Goal: Task Accomplishment & Management: Manage account settings

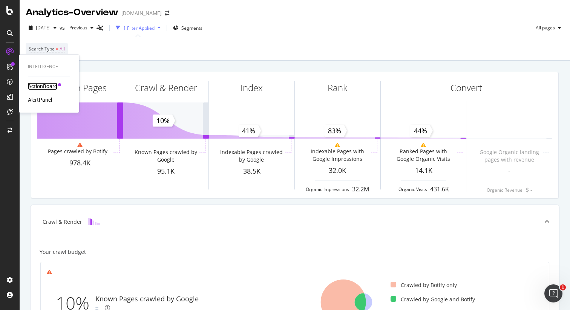
click at [44, 87] on div "ActionBoard" at bounding box center [42, 87] width 29 height 8
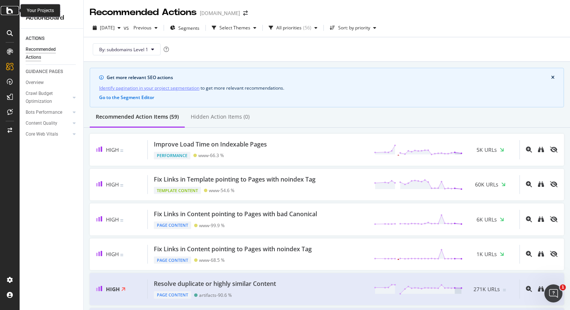
click at [9, 12] on icon at bounding box center [9, 10] width 7 height 9
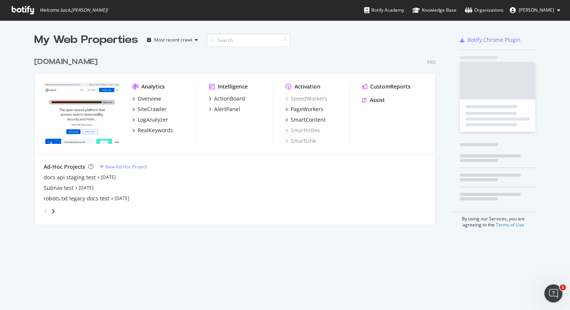
scroll to position [177, 407]
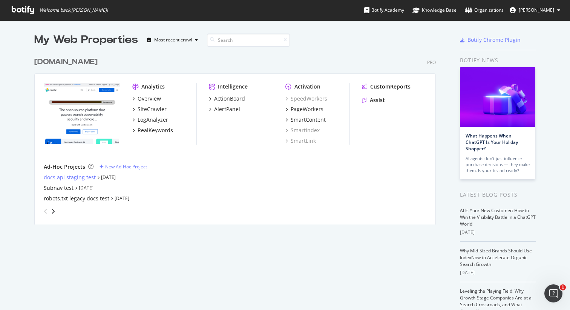
click at [75, 179] on div "docs api staging test" at bounding box center [70, 178] width 52 height 8
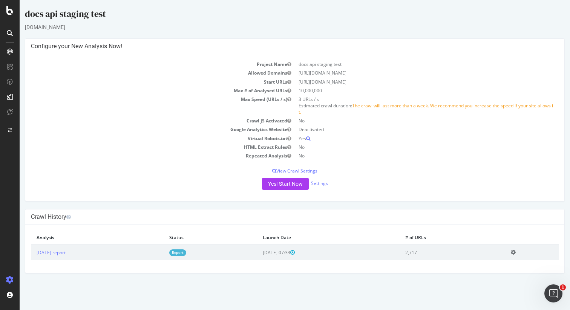
click at [186, 256] on link "Report" at bounding box center [177, 252] width 17 height 6
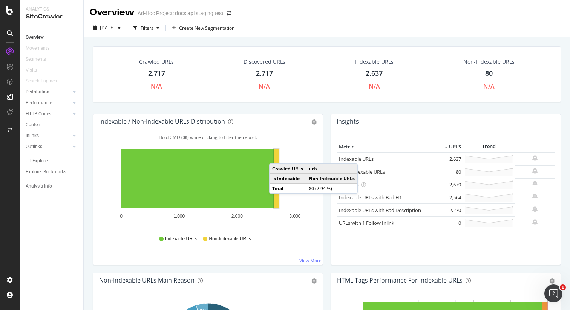
click at [277, 156] on rect "A chart." at bounding box center [276, 178] width 5 height 59
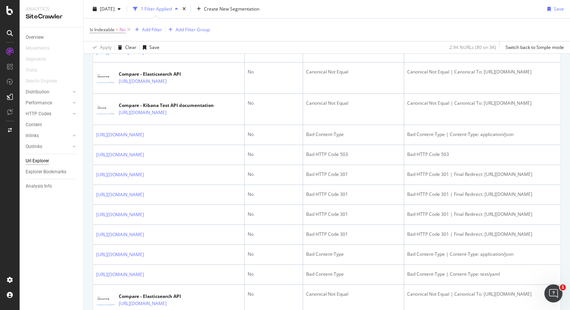
scroll to position [205, 0]
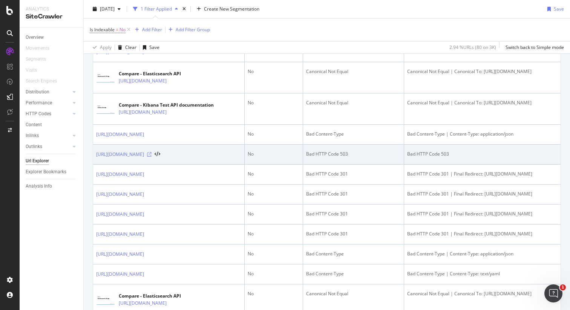
click at [151, 157] on icon at bounding box center [149, 154] width 5 height 5
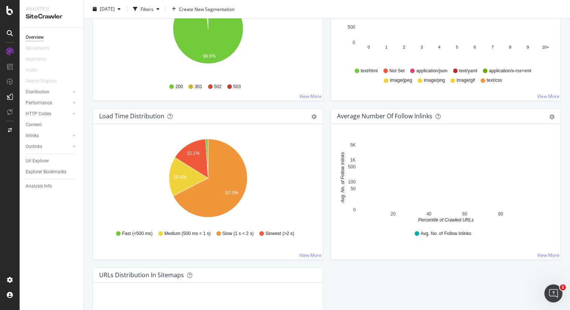
scroll to position [457, 0]
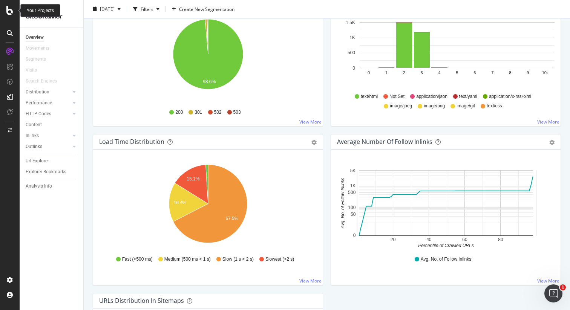
click at [10, 13] on icon at bounding box center [9, 10] width 7 height 9
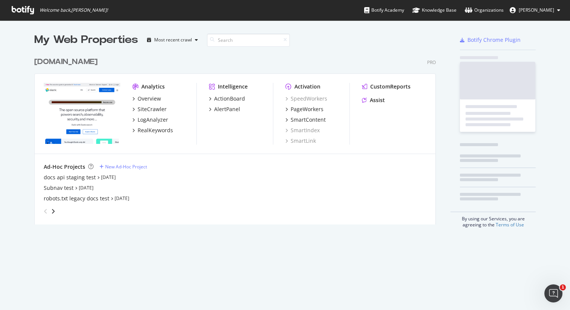
scroll to position [310, 570]
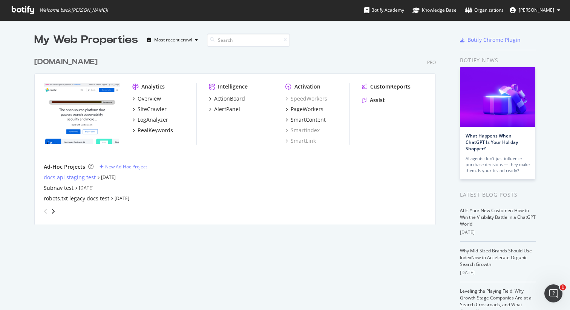
click at [81, 177] on div "docs api staging test" at bounding box center [70, 178] width 52 height 8
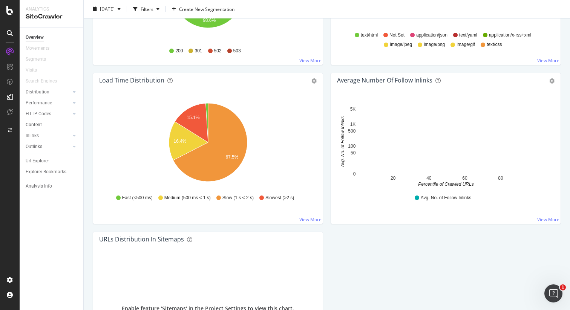
scroll to position [519, 0]
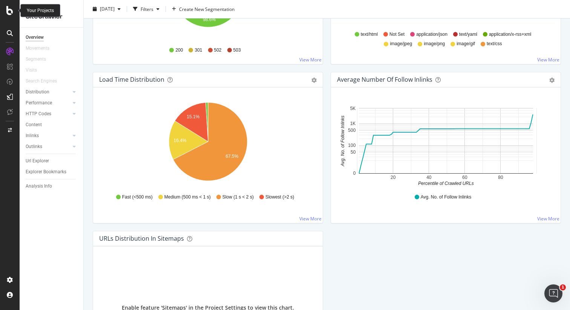
click at [11, 10] on icon at bounding box center [9, 10] width 7 height 9
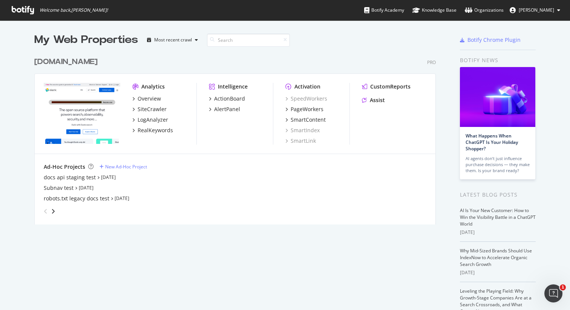
scroll to position [310, 570]
click at [64, 199] on div "robots.txt legacy docs test" at bounding box center [77, 199] width 66 height 8
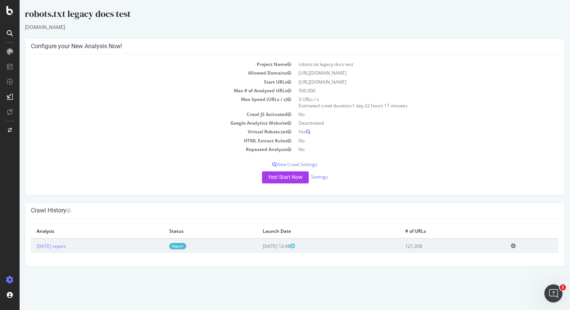
click at [186, 246] on link "Report" at bounding box center [177, 246] width 17 height 6
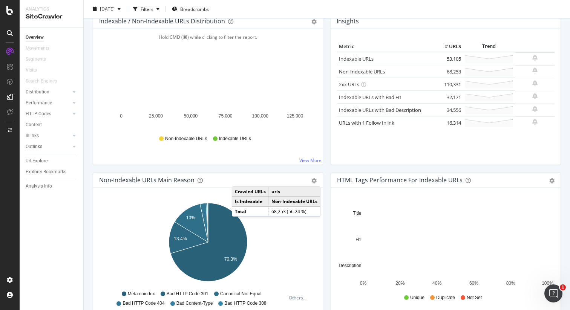
scroll to position [101, 0]
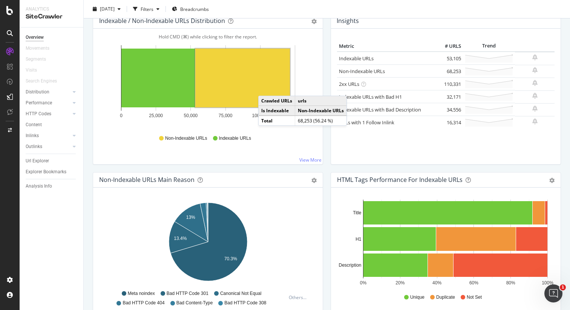
click at [266, 88] on rect "A chart." at bounding box center [242, 78] width 95 height 59
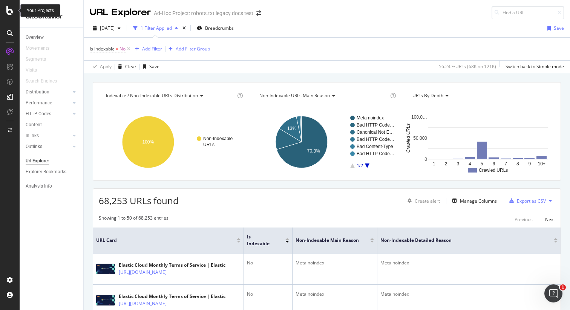
click at [15, 10] on div at bounding box center [10, 10] width 18 height 9
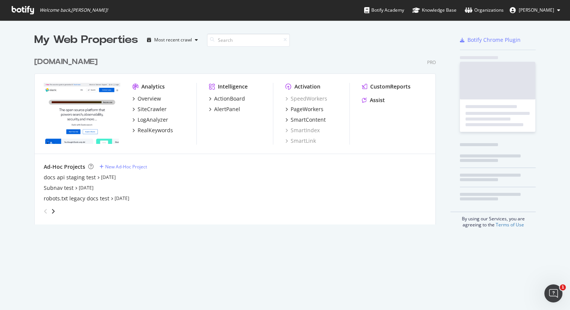
scroll to position [310, 570]
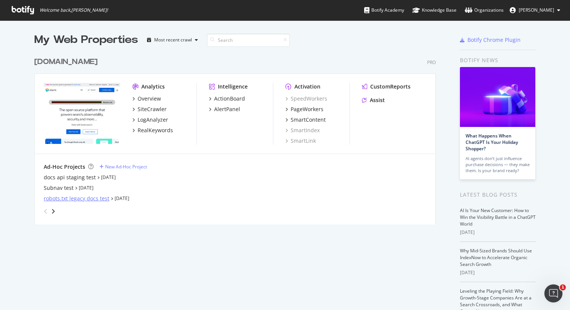
click at [61, 198] on div "robots.txt legacy docs test" at bounding box center [77, 199] width 66 height 8
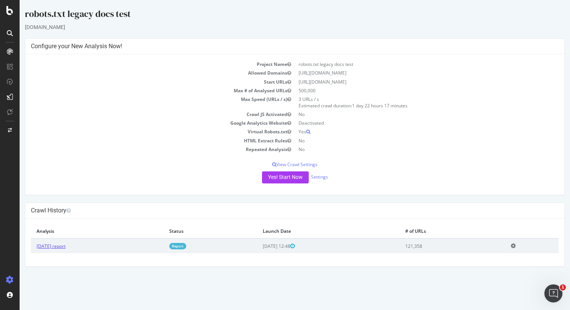
click at [64, 246] on link "2025 Aug. 4th report" at bounding box center [51, 246] width 29 height 6
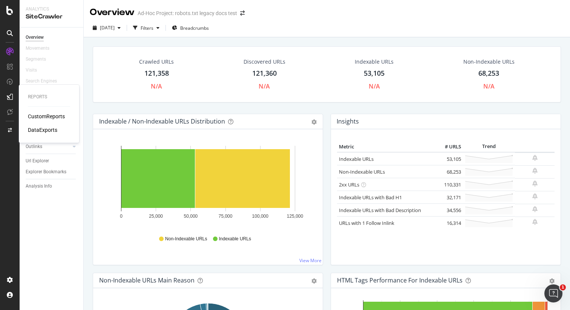
click at [40, 129] on div "DataExports" at bounding box center [42, 130] width 29 height 8
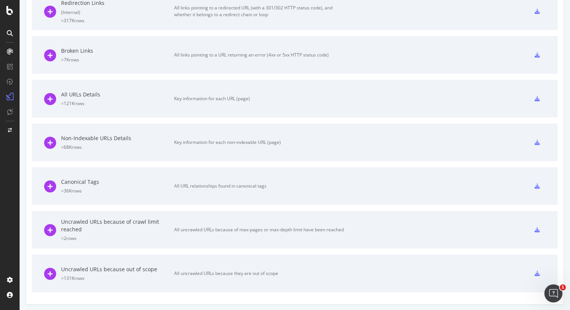
scroll to position [272, 0]
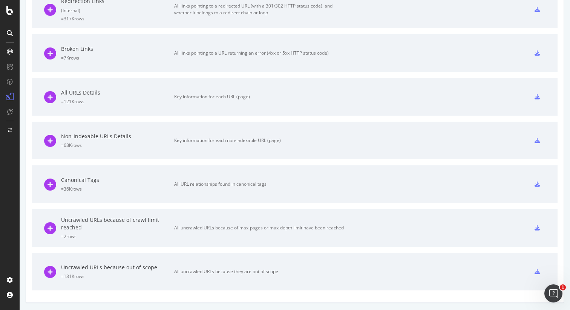
click at [107, 270] on div "Uncrawled URLs because out of scope" at bounding box center [117, 268] width 113 height 8
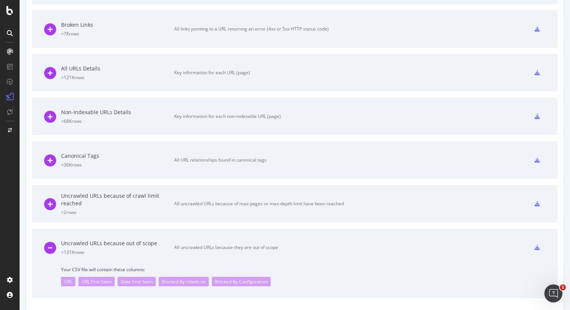
scroll to position [303, 0]
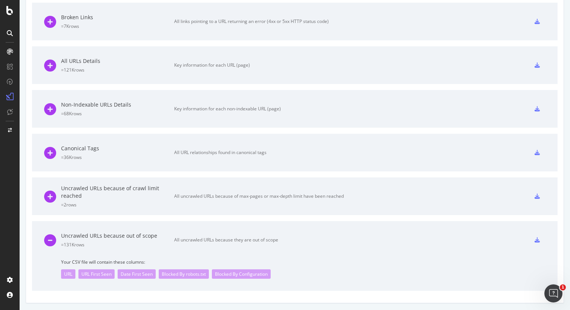
click at [184, 274] on div "Blocked By robots.txt" at bounding box center [184, 273] width 50 height 9
click at [538, 241] on icon at bounding box center [536, 239] width 5 height 5
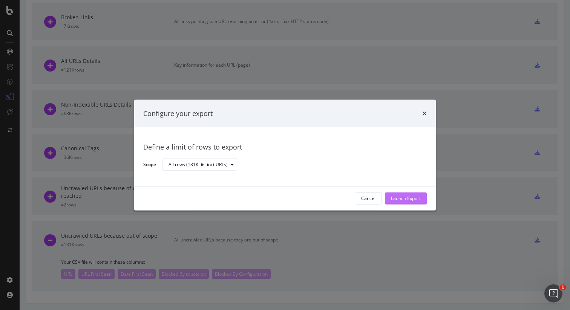
click at [402, 196] on div "Launch Export" at bounding box center [406, 198] width 30 height 6
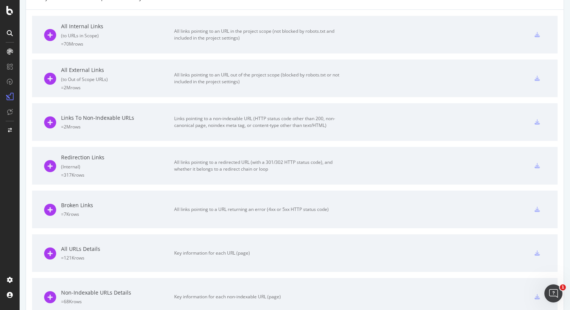
scroll to position [0, 0]
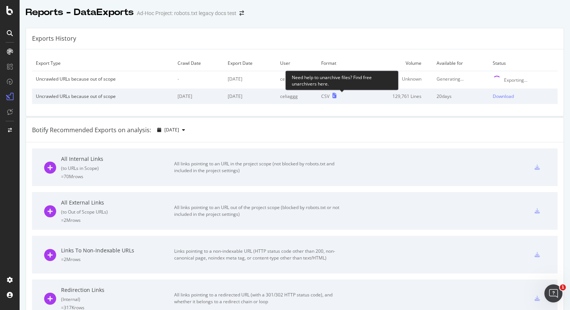
click at [337, 96] on icon at bounding box center [334, 95] width 4 height 5
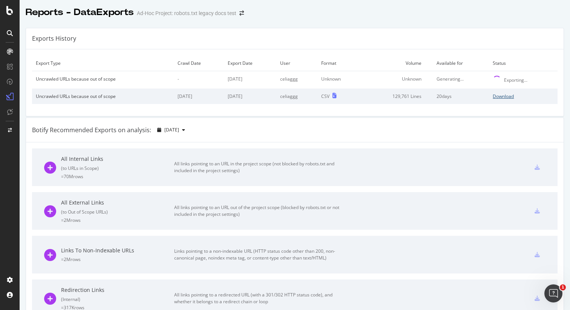
click at [498, 93] on div "Download" at bounding box center [503, 96] width 21 height 6
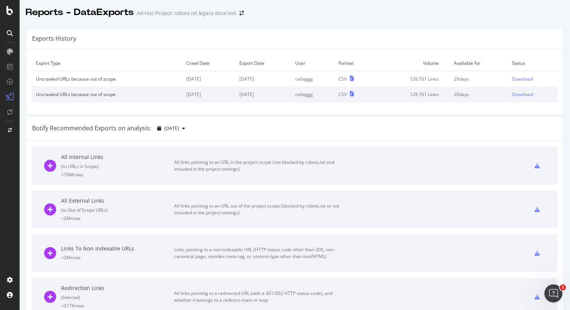
click at [11, 15] on div at bounding box center [10, 155] width 20 height 310
click at [11, 10] on icon at bounding box center [9, 10] width 7 height 9
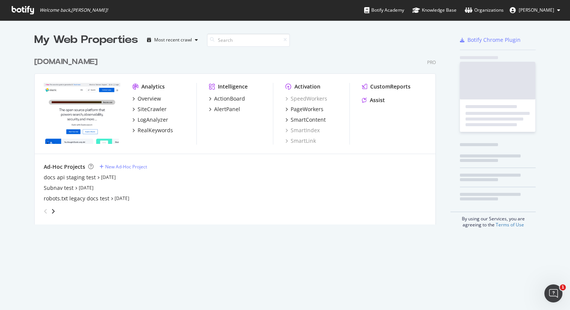
scroll to position [310, 570]
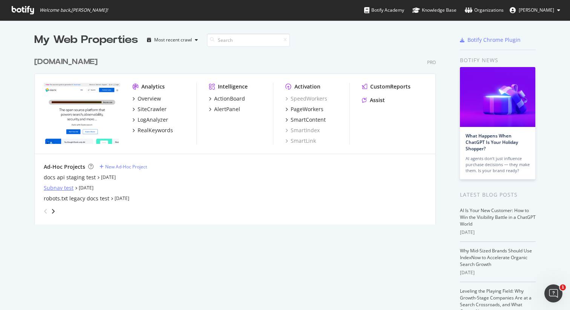
click at [66, 186] on div "Subnav test" at bounding box center [59, 188] width 30 height 8
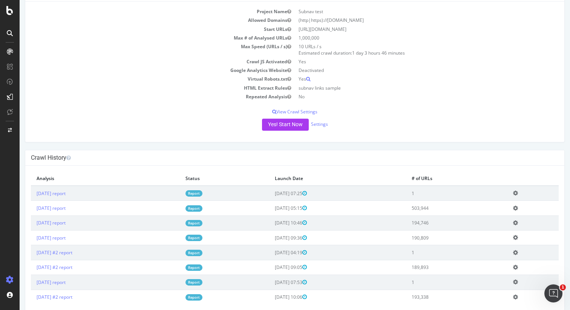
scroll to position [53, 0]
click at [202, 193] on link "Report" at bounding box center [193, 193] width 17 height 6
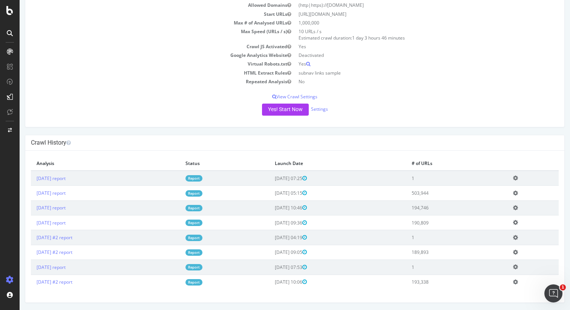
scroll to position [69, 0]
click at [63, 192] on link "2025 Aug. 9th report" at bounding box center [51, 193] width 29 height 6
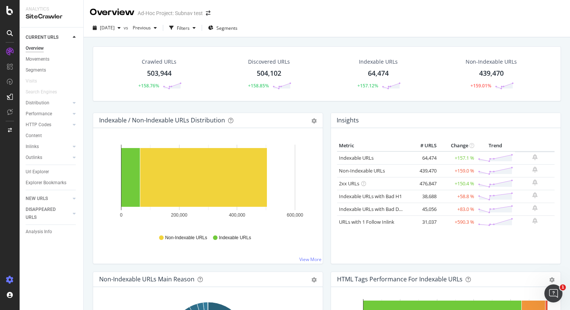
click at [14, 282] on div at bounding box center [10, 280] width 18 height 12
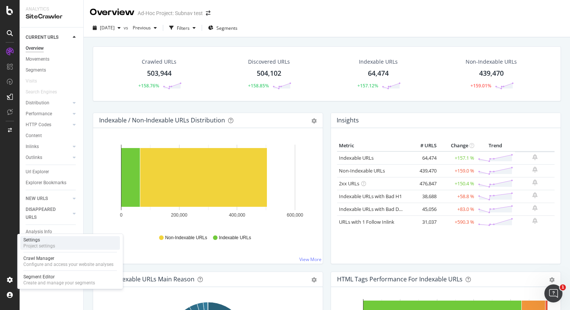
click at [39, 244] on div "Project settings" at bounding box center [39, 246] width 32 height 6
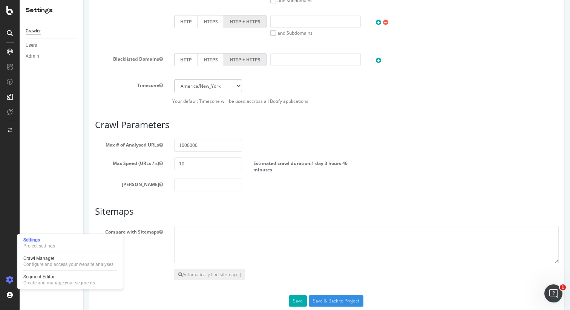
scroll to position [329, 0]
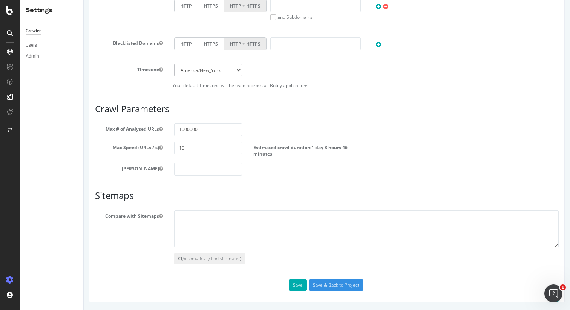
click at [55, 135] on div "Crawler Users Admin" at bounding box center [52, 165] width 64 height 289
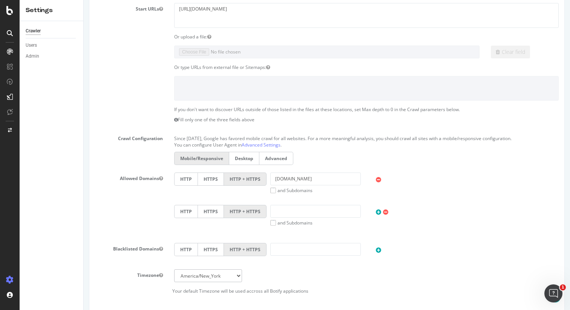
scroll to position [0, 0]
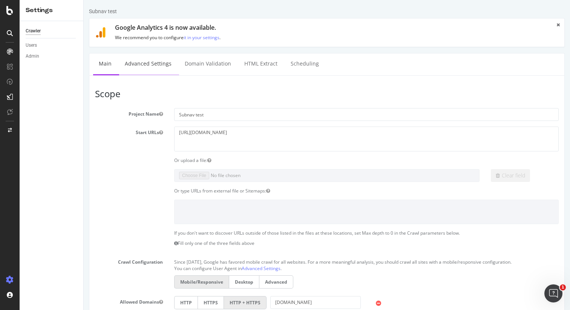
click at [157, 62] on link "Advanced Settings" at bounding box center [148, 64] width 58 height 21
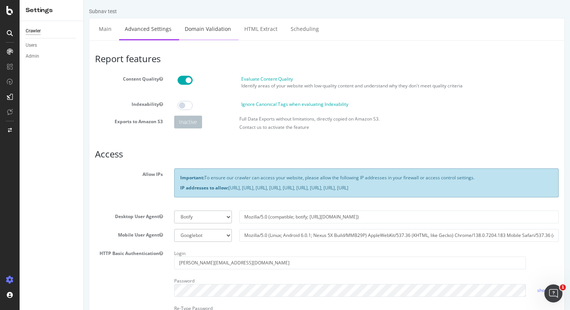
click at [221, 26] on link "Domain Validation" at bounding box center [208, 28] width 58 height 21
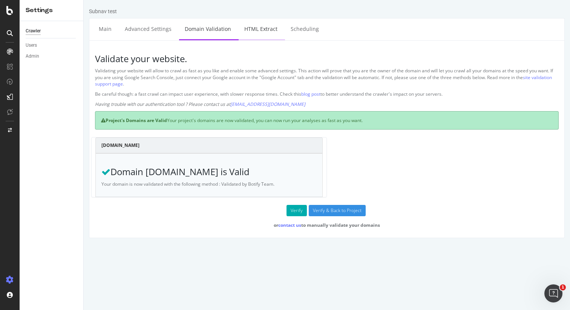
click at [255, 26] on link "HTML Extract" at bounding box center [261, 28] width 44 height 21
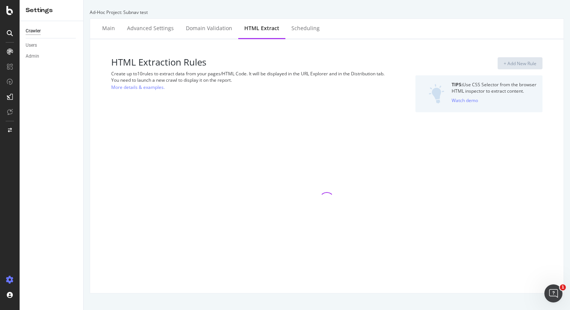
select select "list"
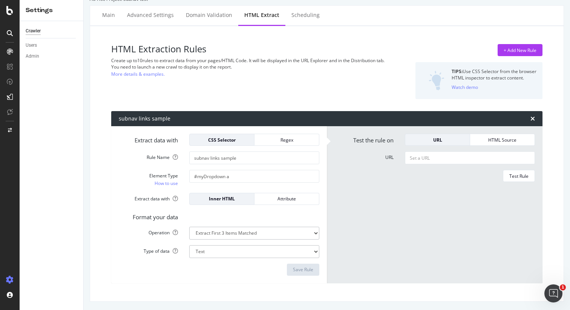
scroll to position [14, 0]
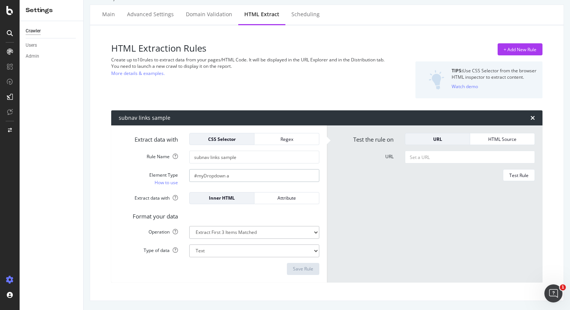
drag, startPoint x: 237, startPoint y: 176, endPoint x: 184, endPoint y: 174, distance: 53.2
click at [184, 174] on div "#myDropdown a" at bounding box center [254, 175] width 141 height 13
click at [35, 32] on div "Crawler" at bounding box center [33, 31] width 15 height 8
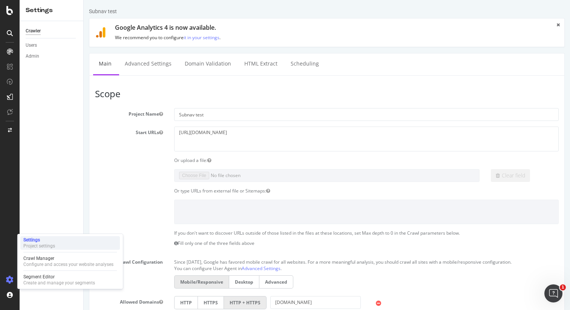
click at [35, 239] on div "Settings" at bounding box center [39, 240] width 32 height 6
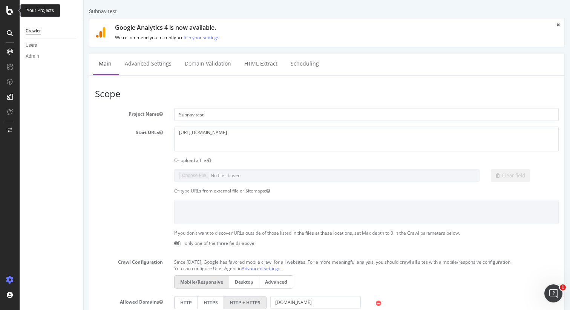
click at [12, 13] on icon at bounding box center [9, 10] width 7 height 9
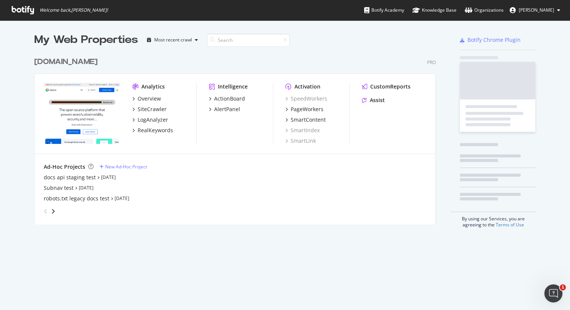
scroll to position [310, 570]
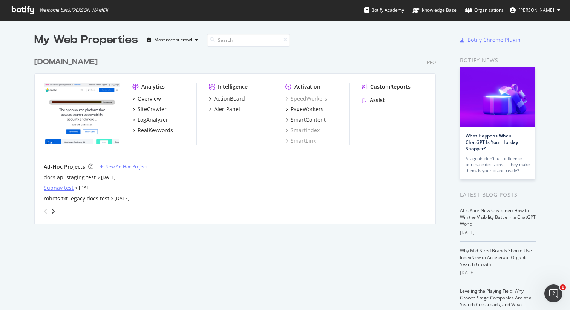
click at [61, 188] on div "Subnav test" at bounding box center [59, 188] width 30 height 8
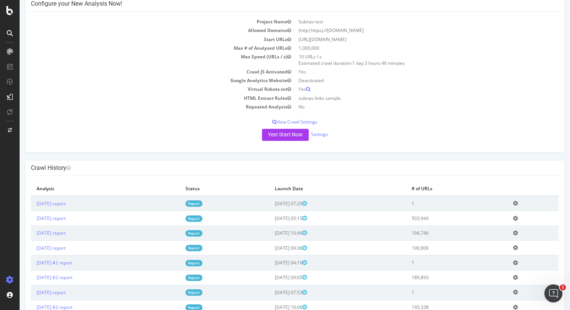
scroll to position [44, 0]
click at [202, 219] on link "Report" at bounding box center [193, 217] width 17 height 6
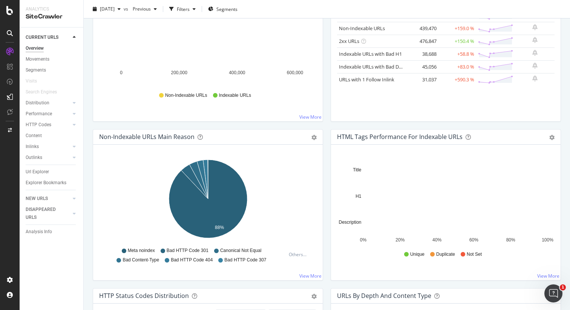
scroll to position [128, 0]
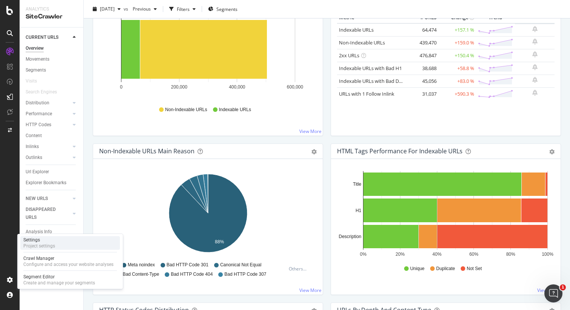
click at [44, 245] on div "Project settings" at bounding box center [39, 246] width 32 height 6
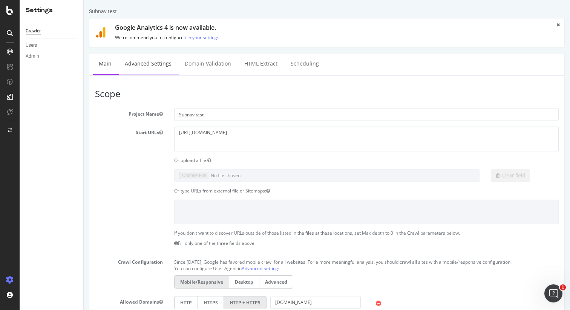
click at [153, 64] on link "Advanced Settings" at bounding box center [148, 64] width 58 height 21
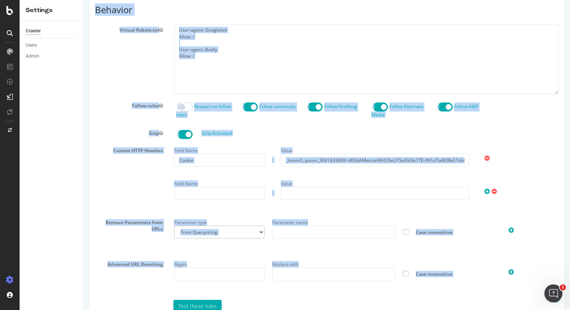
scroll to position [389, 0]
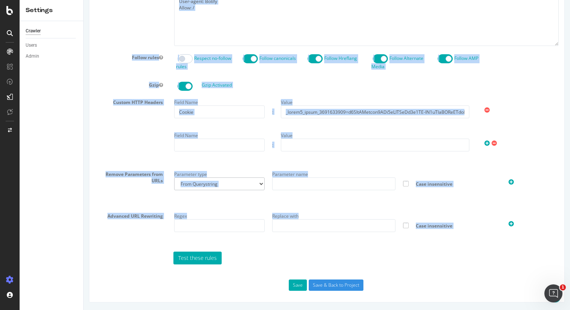
drag, startPoint x: 99, startPoint y: 58, endPoint x: 525, endPoint y: 272, distance: 475.9
copy div "eport features Content Quality Evaluate Content Quality Identify areas of your …"
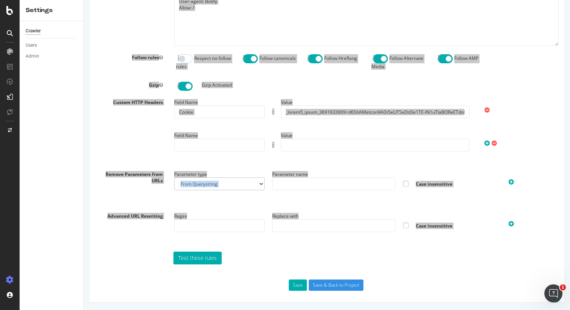
click at [70, 75] on div "Crawler Users Admin" at bounding box center [52, 165] width 64 height 289
click at [11, 12] on icon at bounding box center [9, 10] width 7 height 9
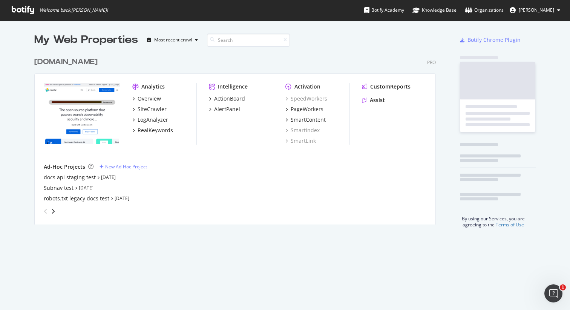
click at [12, 12] on icon at bounding box center [23, 10] width 22 height 8
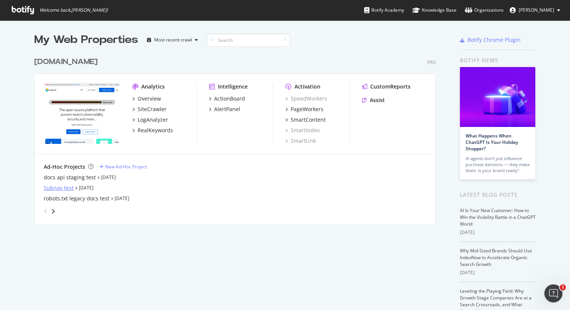
click at [60, 188] on div "Subnav test" at bounding box center [59, 188] width 30 height 8
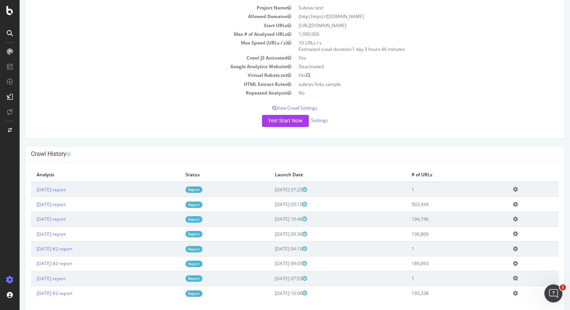
scroll to position [57, 0]
click at [202, 189] on link "Report" at bounding box center [193, 189] width 17 height 6
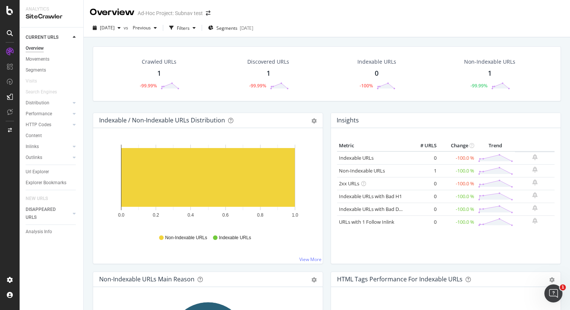
click at [161, 73] on div "1" at bounding box center [159, 74] width 4 height 10
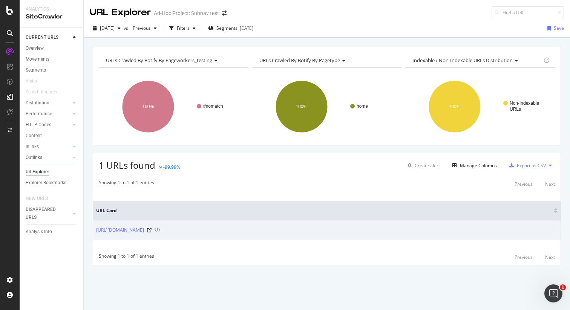
click at [158, 230] on icon at bounding box center [158, 230] width 6 height 5
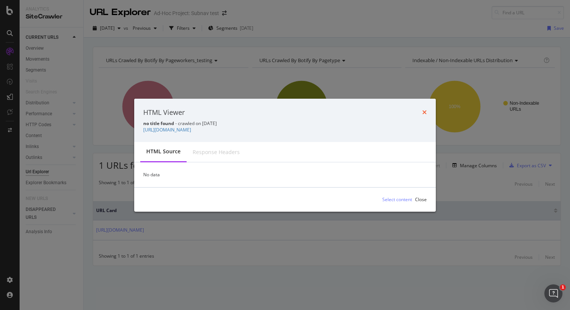
click at [424, 114] on icon "times" at bounding box center [424, 112] width 5 height 6
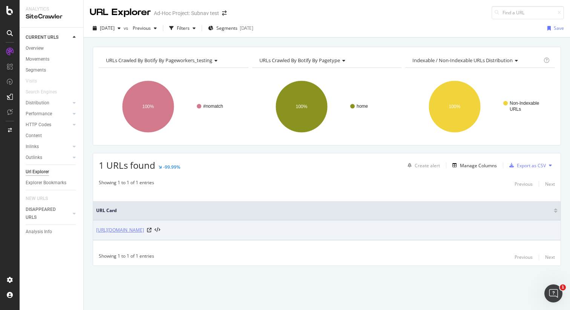
click at [138, 230] on link "[URL][DOMAIN_NAME]" at bounding box center [120, 230] width 48 height 8
click at [207, 230] on div "[URL][DOMAIN_NAME]" at bounding box center [326, 230] width 461 height 8
click at [149, 230] on icon at bounding box center [149, 230] width 5 height 5
click at [114, 230] on link "[URL][DOMAIN_NAME]" at bounding box center [120, 230] width 48 height 8
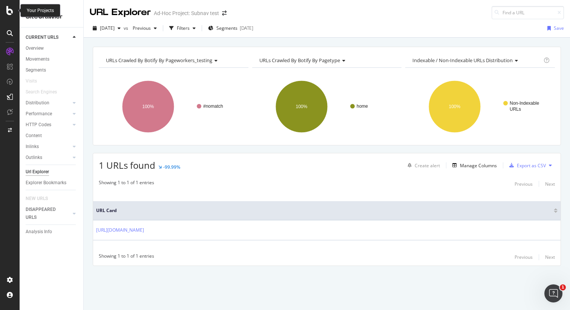
click at [5, 14] on div at bounding box center [10, 10] width 18 height 9
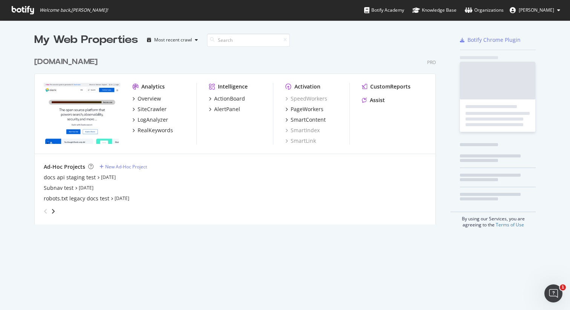
scroll to position [310, 570]
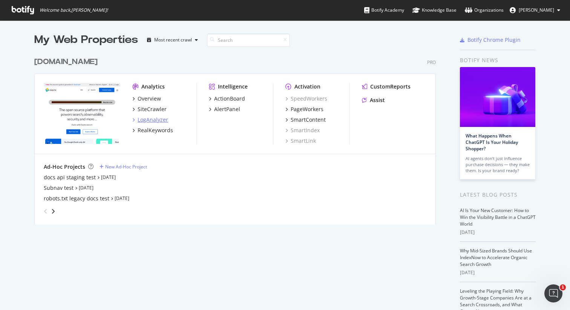
click at [153, 119] on div "LogAnalyzer" at bounding box center [153, 120] width 31 height 8
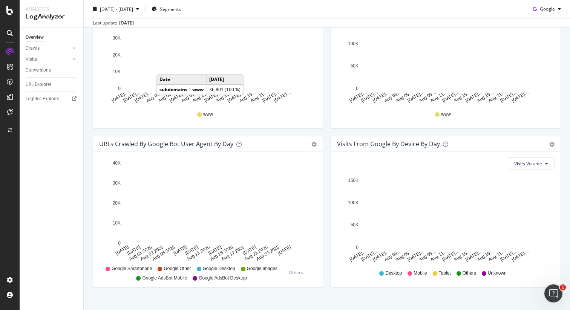
scroll to position [318, 0]
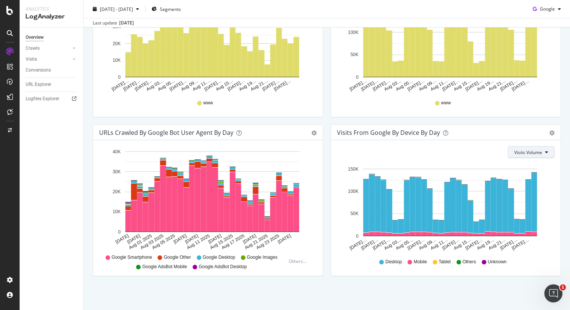
click at [534, 156] on button "Visits Volume" at bounding box center [531, 152] width 47 height 12
click at [536, 178] on span "Active URLs" at bounding box center [528, 181] width 29 height 7
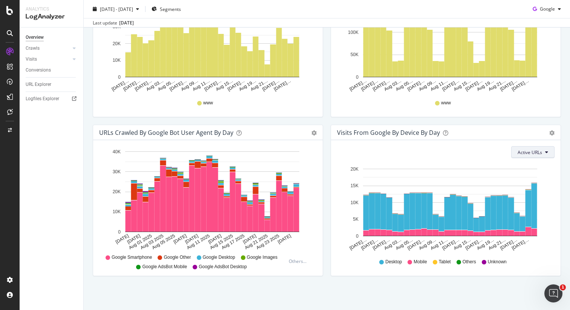
click at [537, 151] on span "Active URLs" at bounding box center [529, 152] width 24 height 6
click at [537, 166] on span "Visits Volume" at bounding box center [532, 167] width 28 height 7
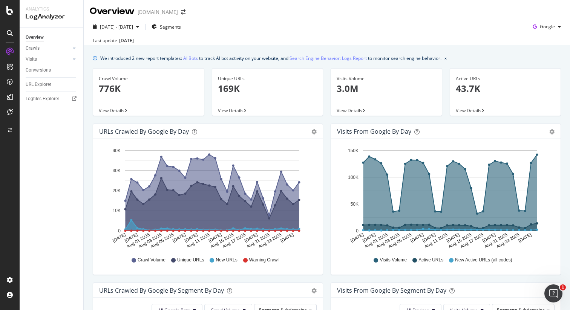
scroll to position [0, 0]
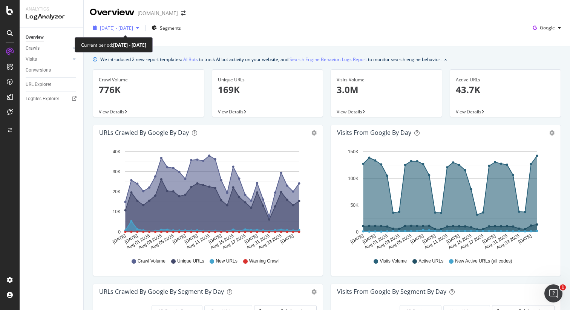
click at [133, 29] on span "2025 Jul. 28th - Aug. 26th" at bounding box center [116, 28] width 33 height 6
click at [229, 29] on div "2025 Jul. 28th - Aug. 26th Segments Google" at bounding box center [327, 29] width 486 height 15
click at [536, 27] on icon "button" at bounding box center [534, 28] width 10 height 11
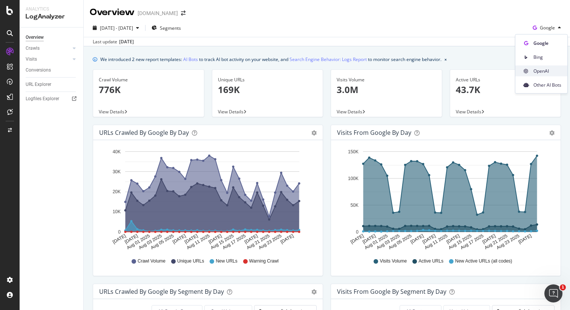
click at [546, 69] on span "OpenAI" at bounding box center [547, 70] width 28 height 7
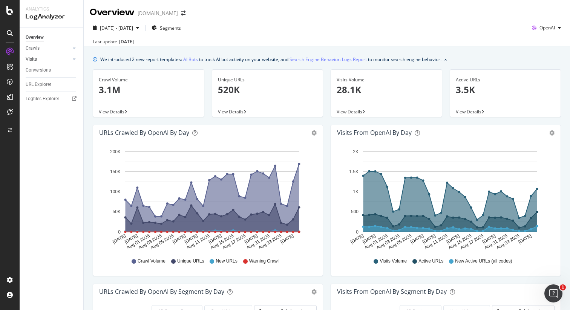
click at [45, 59] on link "Visits" at bounding box center [48, 59] width 45 height 8
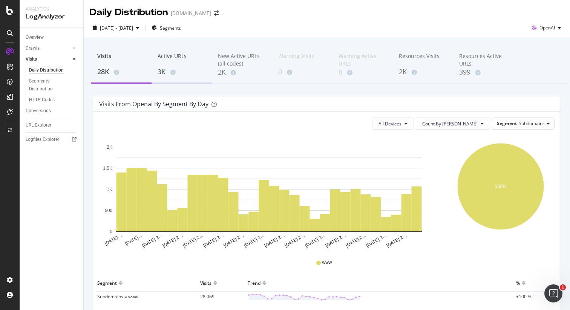
click at [160, 73] on div "3K" at bounding box center [182, 72] width 48 height 10
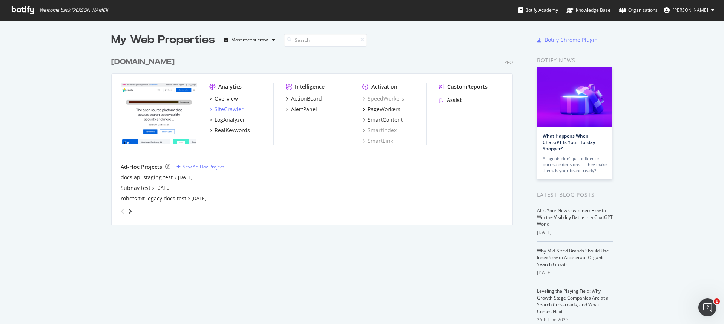
click at [228, 109] on div "SiteCrawler" at bounding box center [228, 110] width 29 height 8
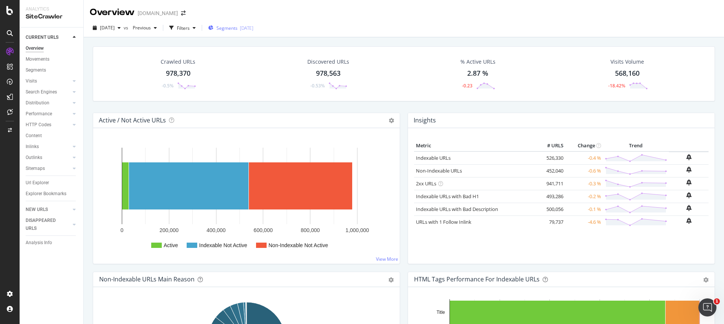
click at [253, 32] on div "Segments 2025-08-18" at bounding box center [230, 27] width 45 height 11
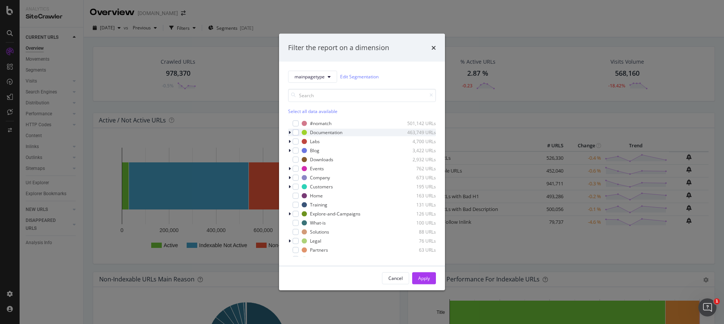
click at [291, 133] on div "modal" at bounding box center [290, 133] width 5 height 8
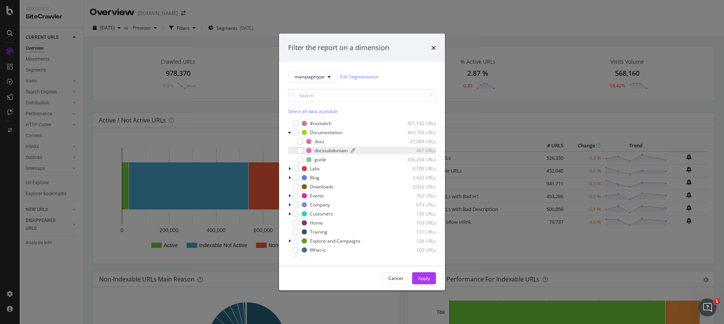
click at [329, 151] on div "docssubdomain" at bounding box center [330, 150] width 33 height 6
click at [429, 280] on div "Apply" at bounding box center [424, 278] width 12 height 6
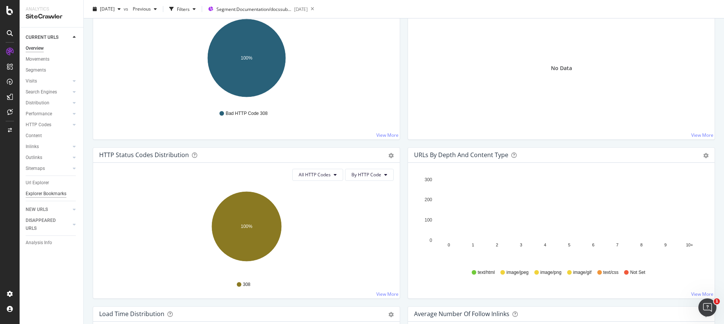
scroll to position [275, 0]
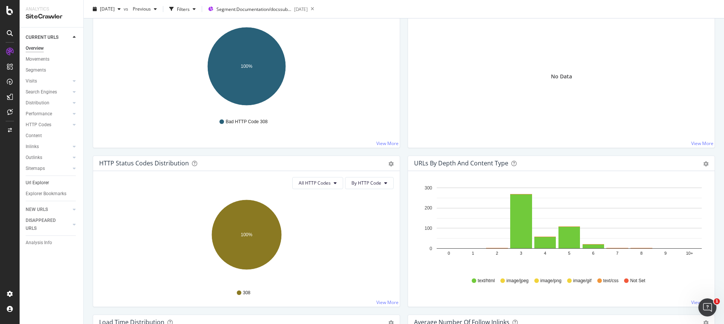
click at [34, 182] on div "Url Explorer" at bounding box center [37, 183] width 23 height 8
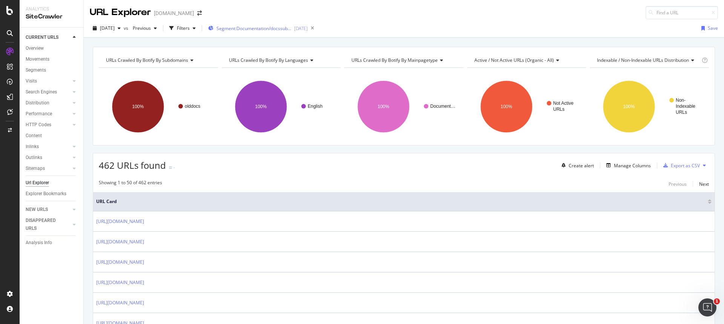
click at [283, 23] on div "Segment: Documentation/docssubdomain 2025-08-18" at bounding box center [257, 28] width 99 height 11
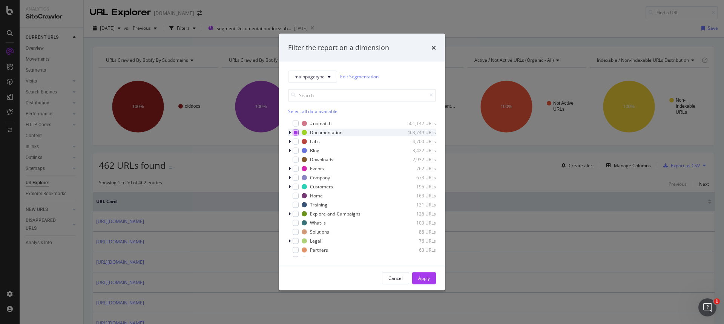
click at [295, 132] on icon "modal" at bounding box center [295, 132] width 3 height 4
click at [291, 133] on div "modal" at bounding box center [290, 133] width 5 height 8
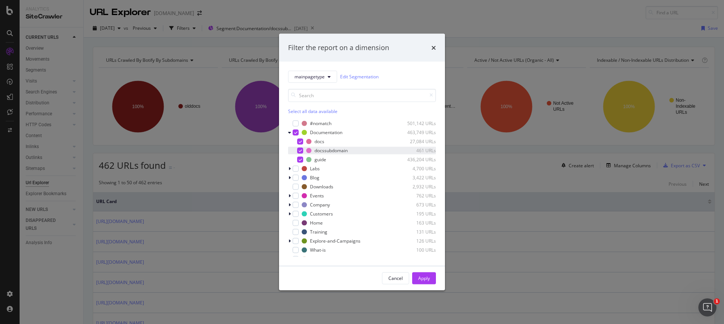
click at [301, 152] on div "modal" at bounding box center [300, 150] width 6 height 6
click at [301, 160] on icon "modal" at bounding box center [299, 160] width 3 height 4
click at [422, 279] on div "Apply" at bounding box center [424, 278] width 12 height 6
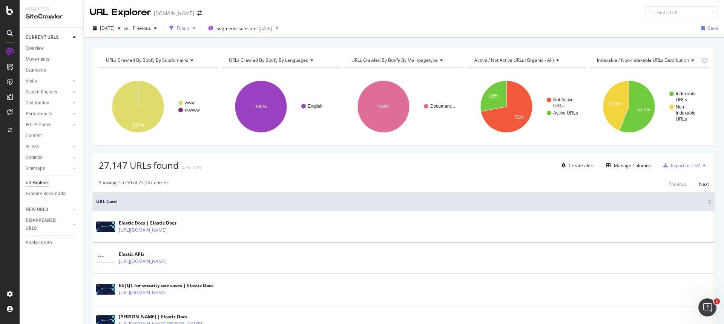
click at [199, 24] on div "Filters" at bounding box center [182, 28] width 32 height 11
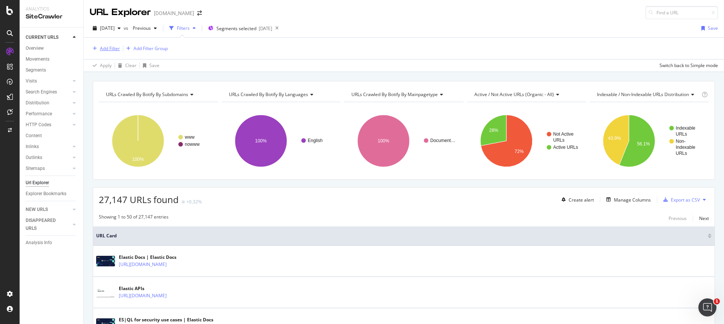
click at [102, 49] on div "Add Filter" at bounding box center [110, 48] width 20 height 6
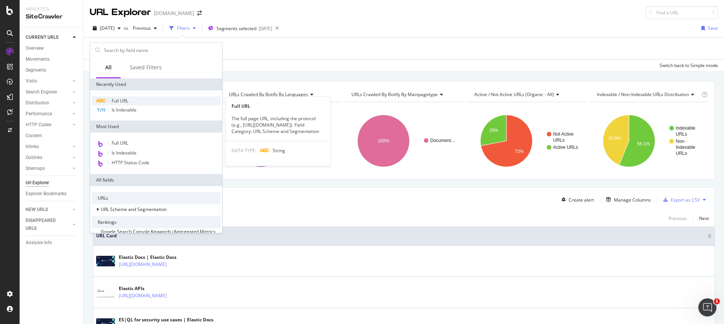
click at [123, 101] on span "Full URL" at bounding box center [120, 101] width 17 height 6
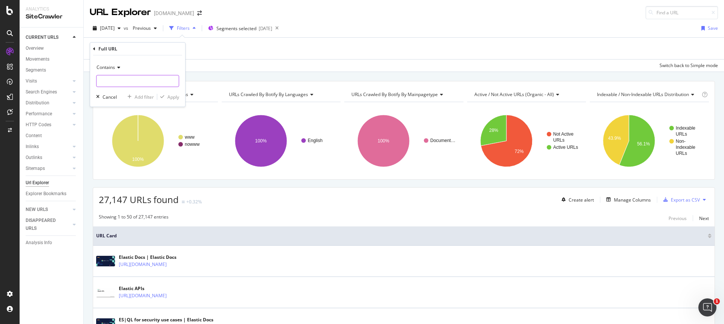
click at [143, 81] on input "text" at bounding box center [137, 81] width 82 height 12
type input "docs/api"
click at [174, 96] on div "Apply" at bounding box center [173, 97] width 12 height 6
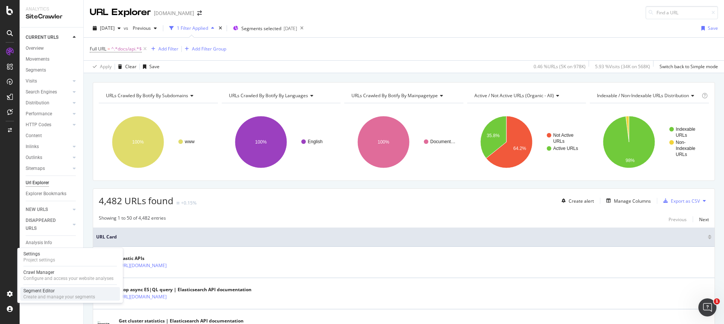
click at [37, 295] on div "Create and manage your segments" at bounding box center [59, 297] width 72 height 6
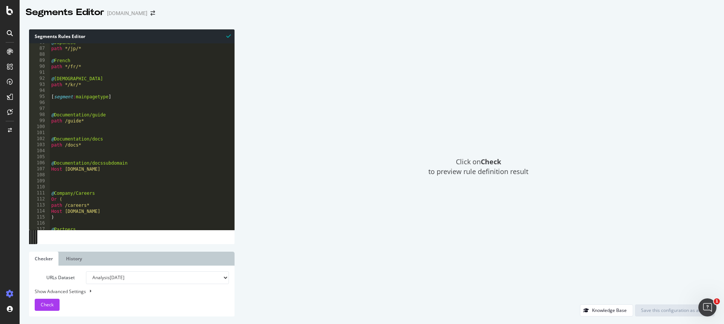
scroll to position [516, 0]
drag, startPoint x: 86, startPoint y: 146, endPoint x: 45, endPoint y: 139, distance: 41.0
click at [45, 139] on div "path /docs* 86 87 88 89 90 91 92 93 94 95 96 97 98 99 100 101 102 103 104 105 1…" at bounding box center [131, 136] width 205 height 187
click at [90, 147] on div "@ Japanese path */jp/* @ French path */fr/* @ Korean path */kr/* [ segment : ma…" at bounding box center [153, 139] width 207 height 199
type textarea "path /docs*"
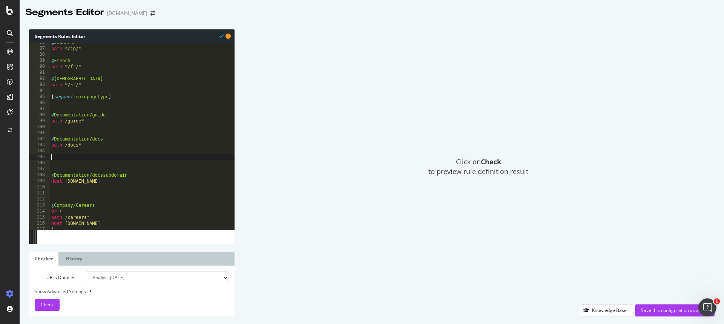
paste textarea "path /docs*"
click at [120, 159] on div "@ Japanese path */jp/* @ French path */fr/* @ Korean path */kr/* [ segment : ma…" at bounding box center [152, 140] width 207 height 199
click at [78, 165] on div "@ Japanese path */jp/* @ French path */fr/* @ Korean path */kr/* [ segment : ma…" at bounding box center [152, 140] width 207 height 199
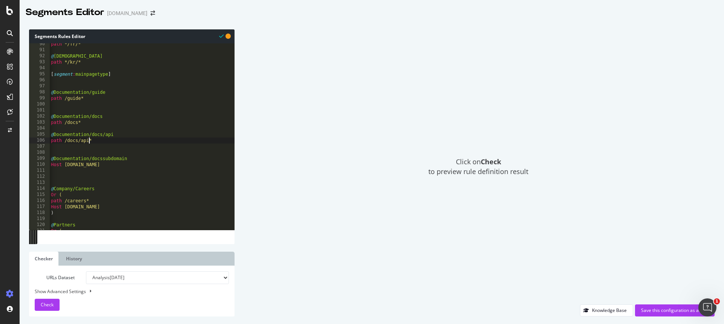
scroll to position [538, 0]
type textarea "path /docs/api*"
click at [44, 306] on span "Check" at bounding box center [47, 304] width 13 height 6
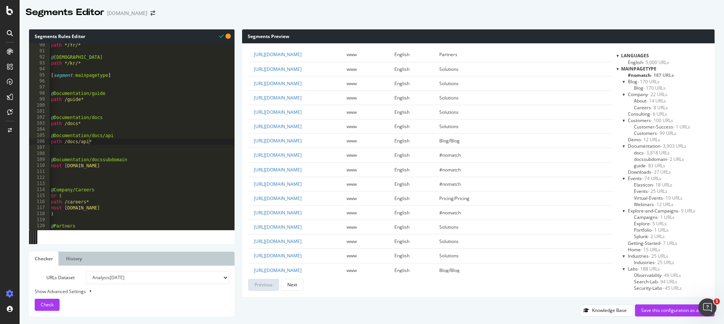
scroll to position [0, 0]
click at [71, 293] on div "Show Advanced Settings" at bounding box center [126, 291] width 194 height 7
select select "5000"
select select "100"
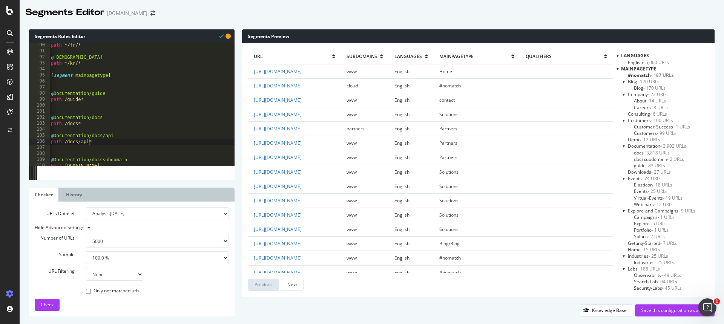
click at [119, 272] on select "None Equal to Not equal to Starts with Doesn't start with Ends with Doesn't end…" at bounding box center [114, 274] width 57 height 13
select select "contains"
click at [86, 268] on select "None Equal to Not equal to Starts with Doesn't start with Ends with Doesn't end…" at bounding box center [114, 274] width 57 height 13
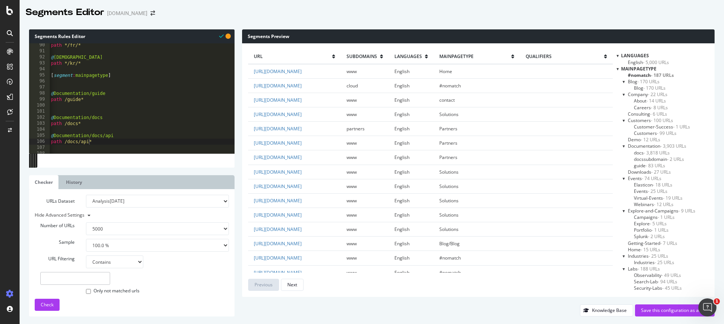
click at [84, 282] on input "text" at bounding box center [75, 278] width 70 height 13
type input "docs/api"
click at [49, 304] on span "Check" at bounding box center [47, 304] width 13 height 6
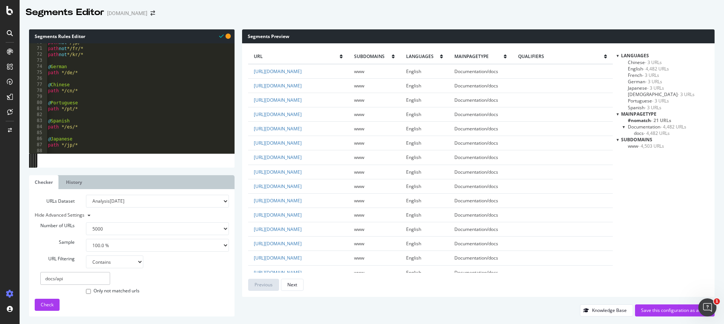
scroll to position [411, 0]
click at [73, 181] on link "History" at bounding box center [74, 182] width 28 height 14
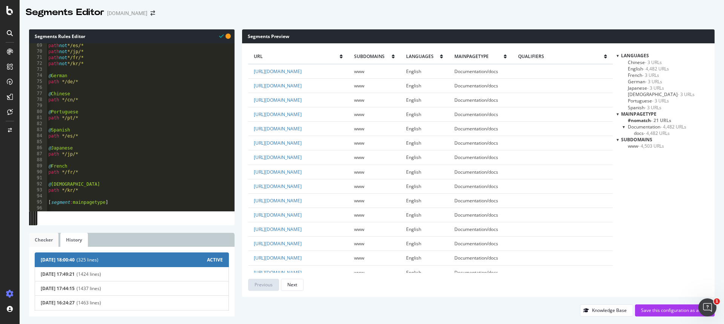
click at [41, 240] on link "Checker" at bounding box center [43, 240] width 29 height 14
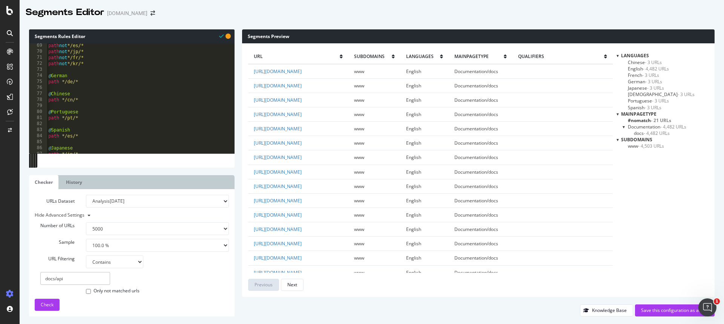
drag, startPoint x: 73, startPoint y: 278, endPoint x: 35, endPoint y: 274, distance: 38.7
click at [35, 274] on div "docs/api" at bounding box center [75, 278] width 81 height 13
click at [681, 311] on div "Save this configuration as active" at bounding box center [674, 310] width 67 height 6
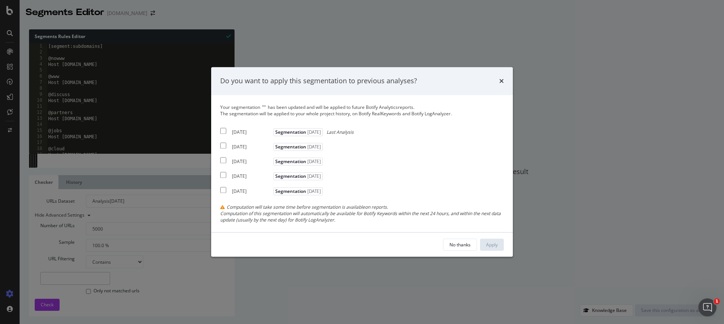
click at [225, 132] on input "modal" at bounding box center [223, 131] width 6 height 6
checkbox input "true"
click at [490, 242] on div "Apply" at bounding box center [492, 245] width 12 height 6
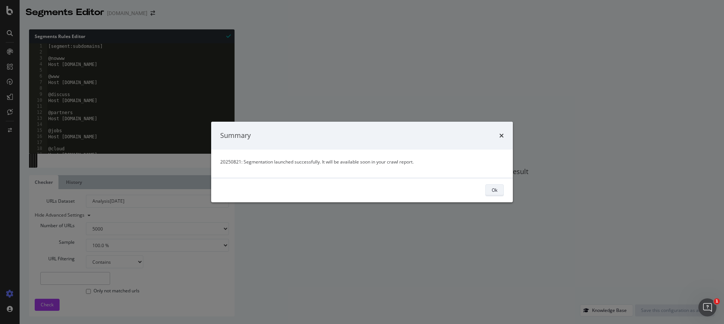
click at [495, 188] on div "Ok" at bounding box center [494, 190] width 6 height 6
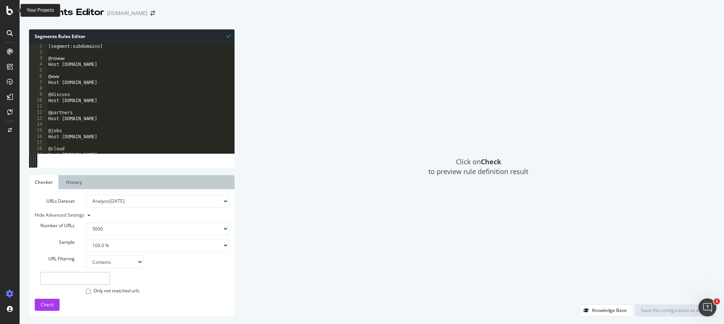
click at [9, 13] on icon at bounding box center [9, 10] width 7 height 9
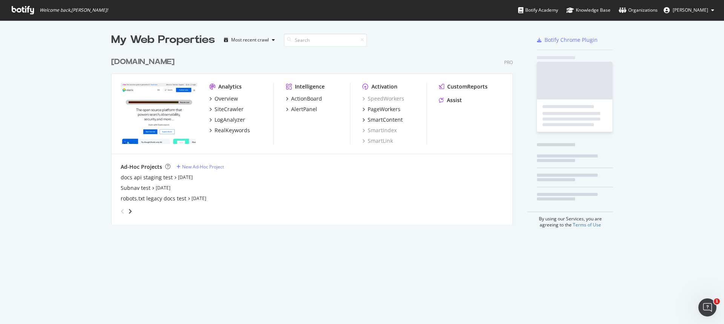
scroll to position [324, 724]
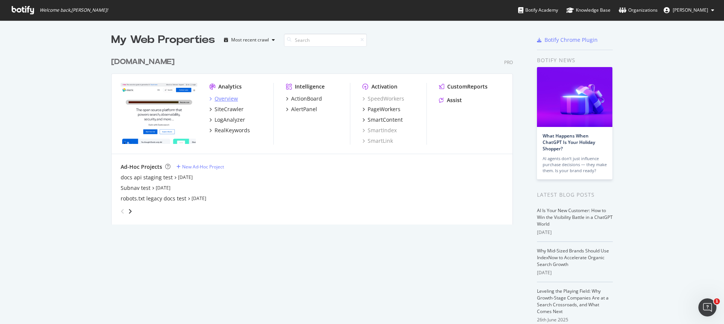
click at [228, 100] on div "Overview" at bounding box center [225, 99] width 23 height 8
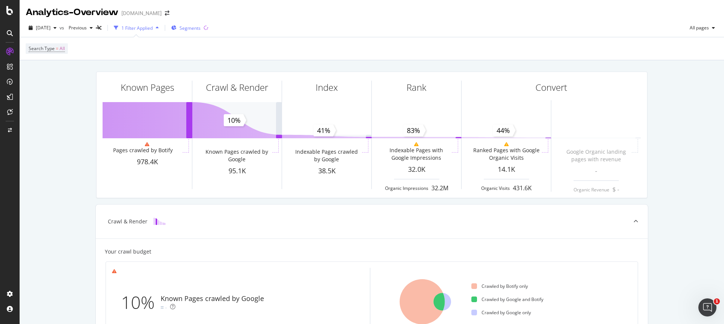
click at [200, 27] on span "Segments" at bounding box center [189, 28] width 21 height 6
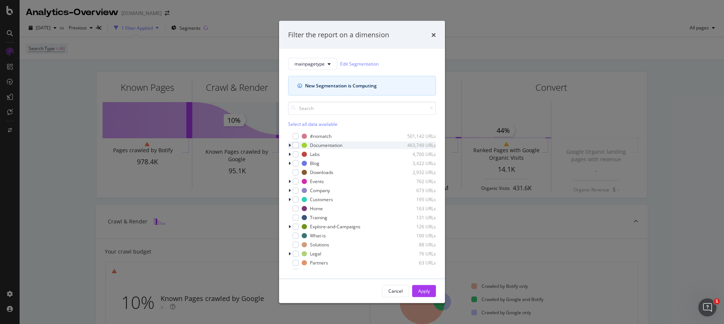
click at [290, 145] on icon "modal" at bounding box center [289, 145] width 2 height 5
click at [290, 145] on icon "modal" at bounding box center [289, 145] width 3 height 5
click at [290, 145] on icon "modal" at bounding box center [289, 145] width 2 height 5
click at [290, 145] on icon "modal" at bounding box center [289, 145] width 3 height 5
click at [290, 145] on icon "modal" at bounding box center [289, 145] width 2 height 5
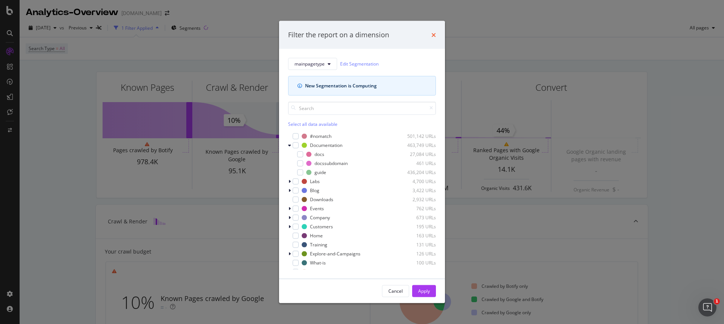
click at [433, 35] on icon "times" at bounding box center [433, 35] width 5 height 6
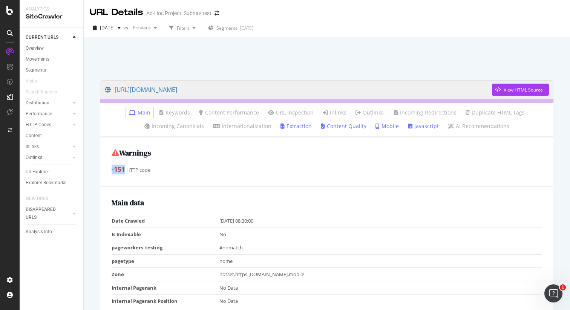
drag, startPoint x: 112, startPoint y: 170, endPoint x: 124, endPoint y: 170, distance: 12.4
click at [124, 170] on strong "-151" at bounding box center [119, 169] width 14 height 9
click at [162, 173] on div "-151 HTTP code" at bounding box center [327, 170] width 430 height 10
drag, startPoint x: 168, startPoint y: 171, endPoint x: 102, endPoint y: 171, distance: 65.6
click at [102, 171] on div "Warnings -151 HTTP code" at bounding box center [326, 163] width 453 height 50
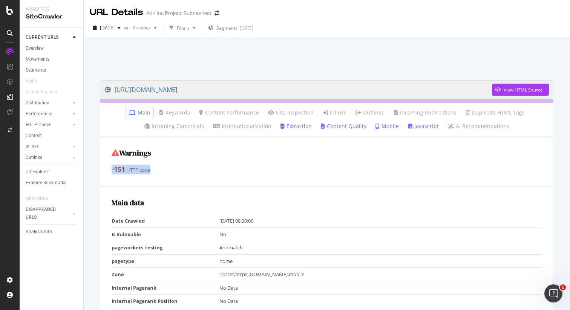
copy div "-151 HTTP code"
click at [208, 62] on div at bounding box center [327, 57] width 468 height 32
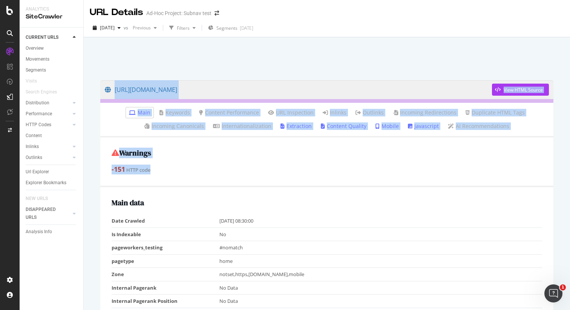
drag, startPoint x: 136, startPoint y: 84, endPoint x: 513, endPoint y: 169, distance: 385.7
copy div "https://www.elastic.co/ View HTML Source Main Keywords Content Performance URL …"
